Goal: Find specific page/section: Find specific page/section

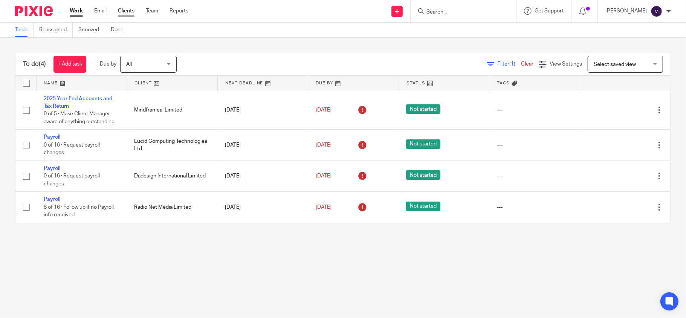
click at [127, 8] on link "Clients" at bounding box center [126, 11] width 17 height 8
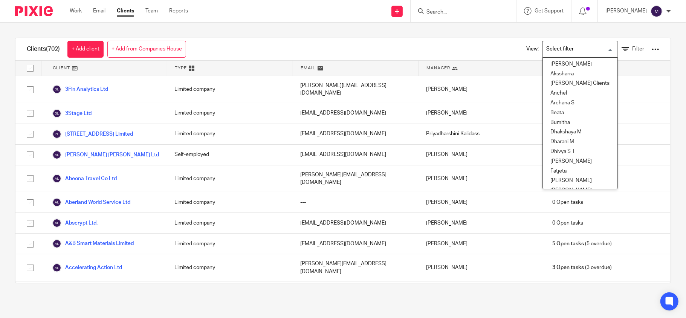
click at [570, 52] on input "Search for option" at bounding box center [578, 49] width 70 height 13
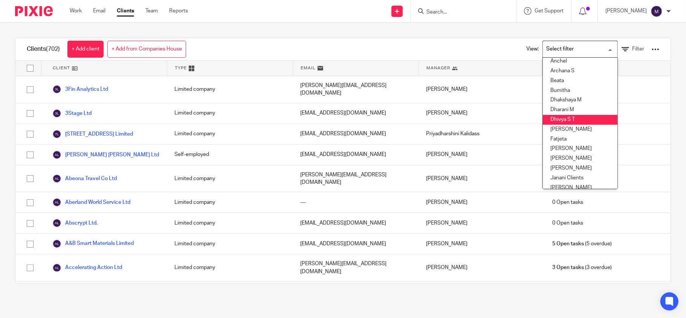
scroll to position [50, 0]
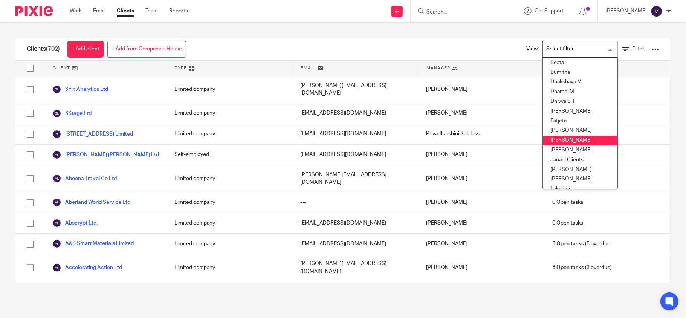
click at [559, 138] on li "Hely Patel" at bounding box center [580, 141] width 75 height 10
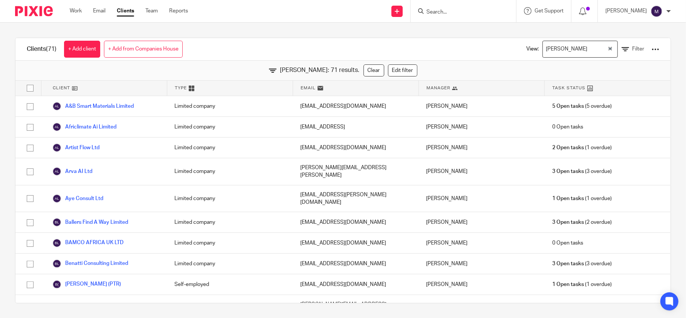
click at [548, 50] on div "Hely Patel" at bounding box center [575, 48] width 64 height 15
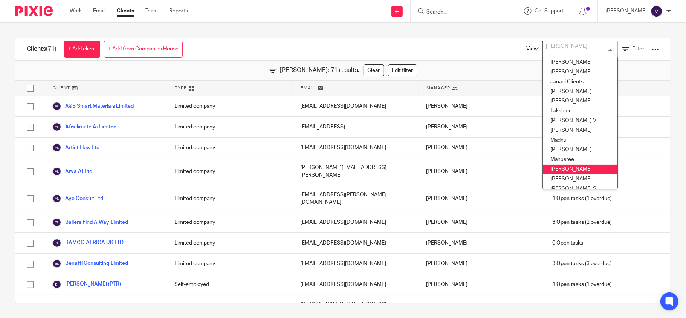
scroll to position [152, 0]
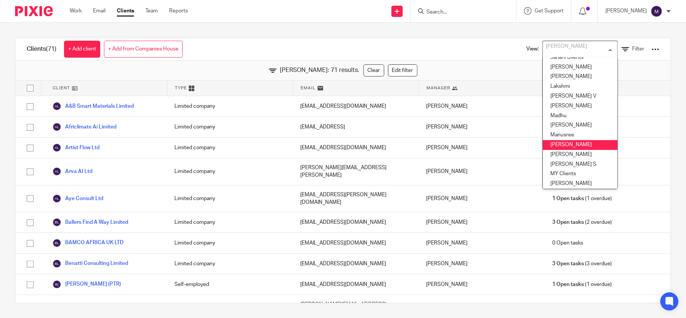
click at [550, 144] on li "Mithun" at bounding box center [580, 145] width 75 height 10
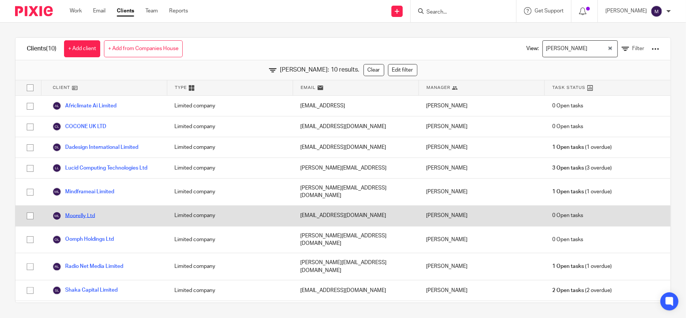
scroll to position [2, 0]
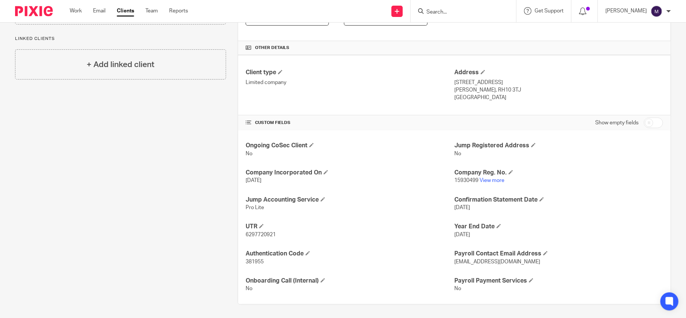
scroll to position [162, 0]
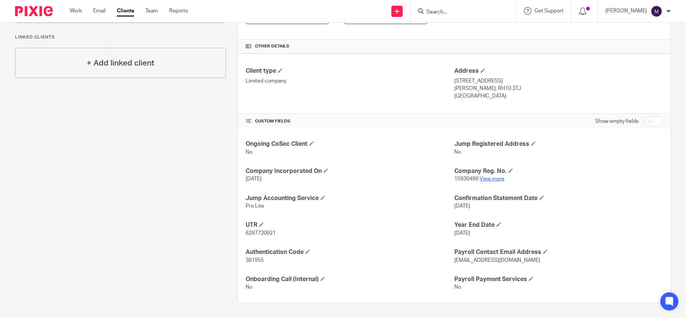
click at [482, 178] on link "View more" at bounding box center [491, 178] width 25 height 5
